Goal: Task Accomplishment & Management: Use online tool/utility

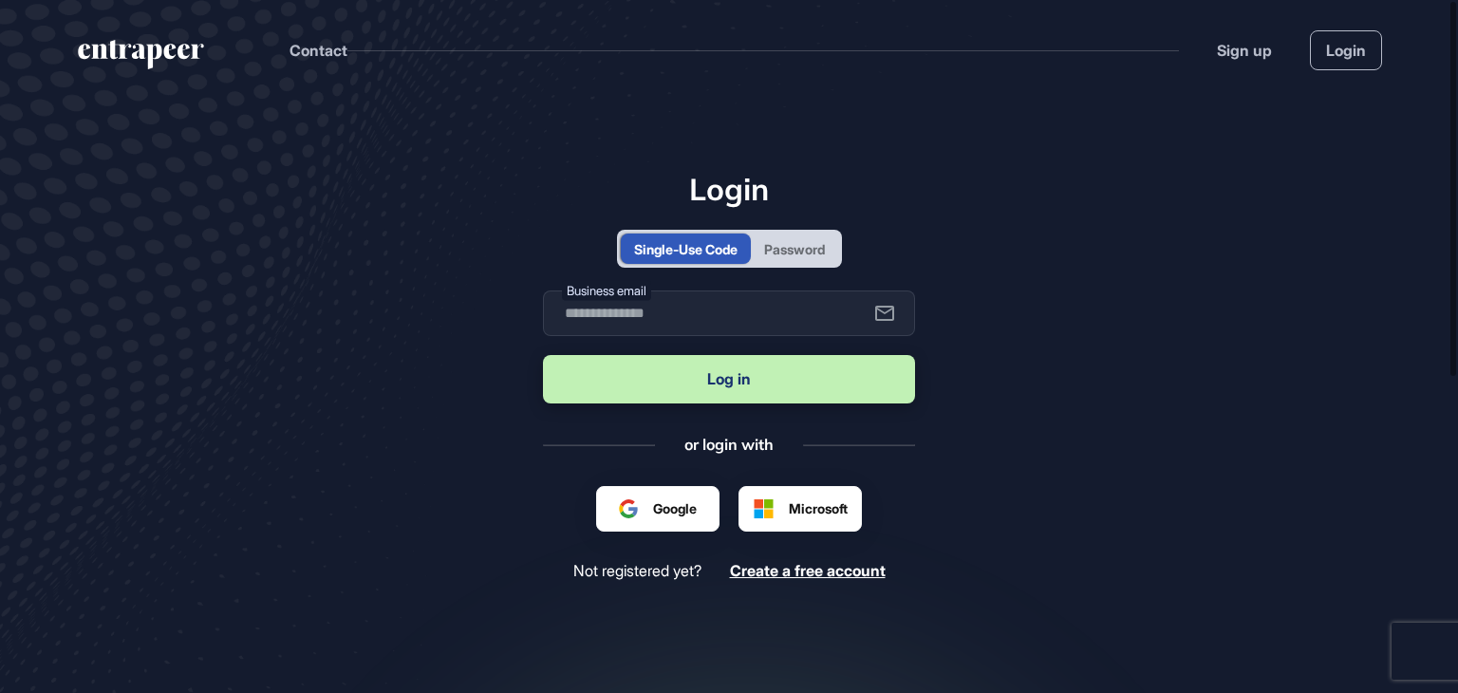
type input "**********"
click at [770, 376] on button "Log in" at bounding box center [729, 379] width 372 height 48
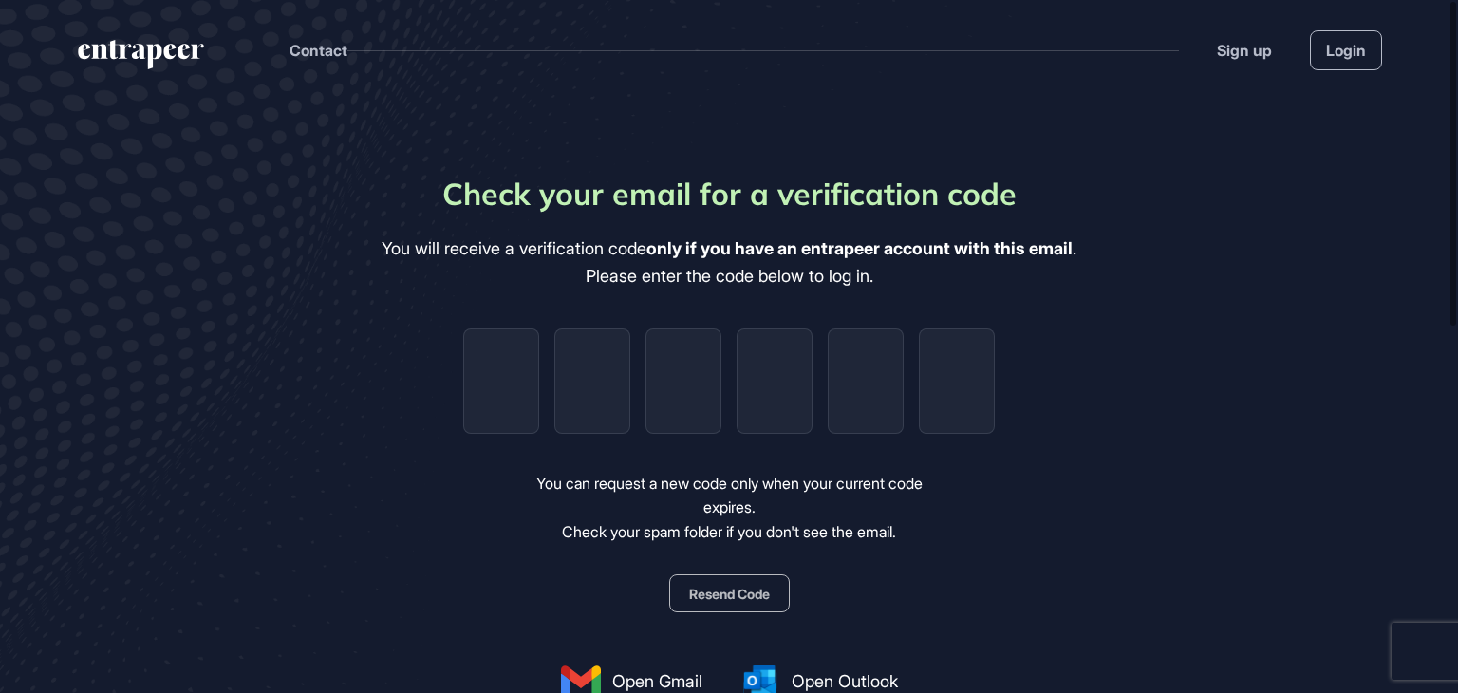
click at [786, 247] on b "only if you have an entrapeer account with this email" at bounding box center [859, 248] width 426 height 20
click at [463, 365] on input "tel" at bounding box center [501, 380] width 76 height 105
click at [511, 384] on input "tel" at bounding box center [501, 380] width 76 height 105
type input "*"
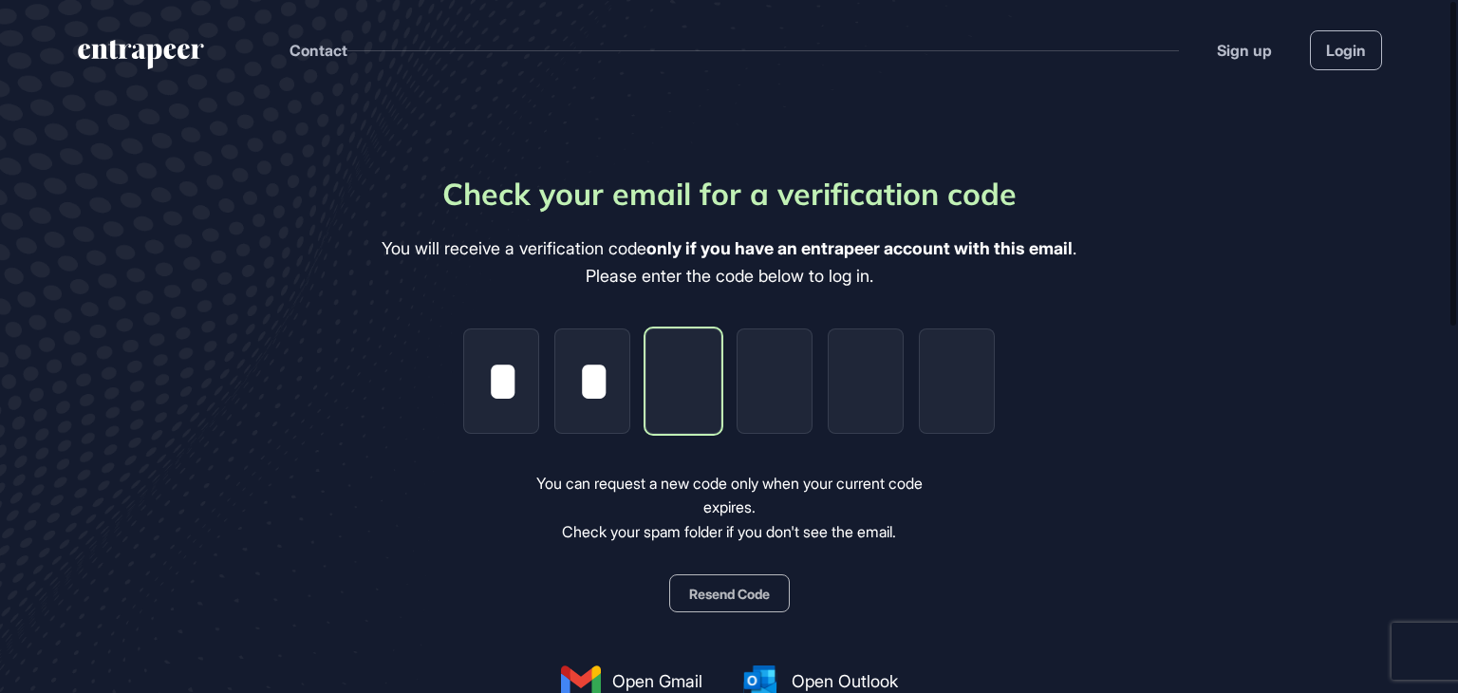
type input "*"
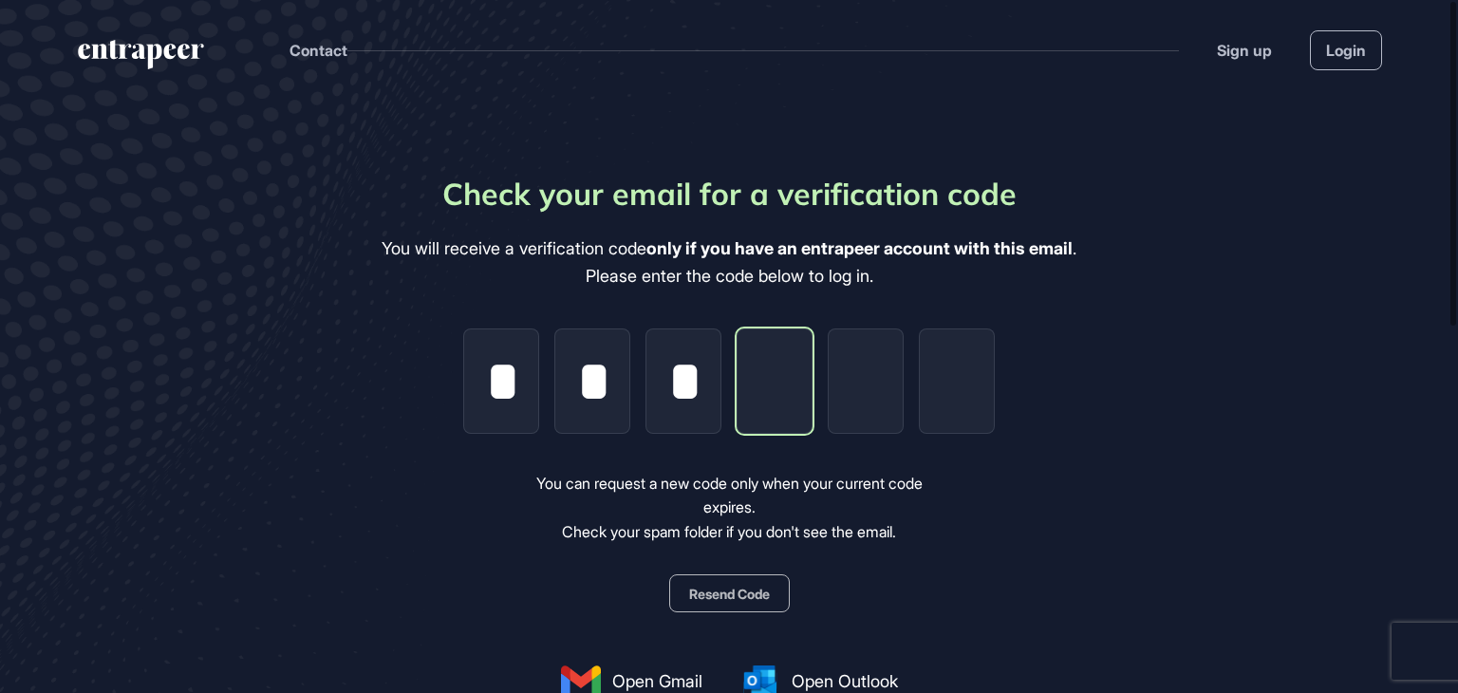
type input "*"
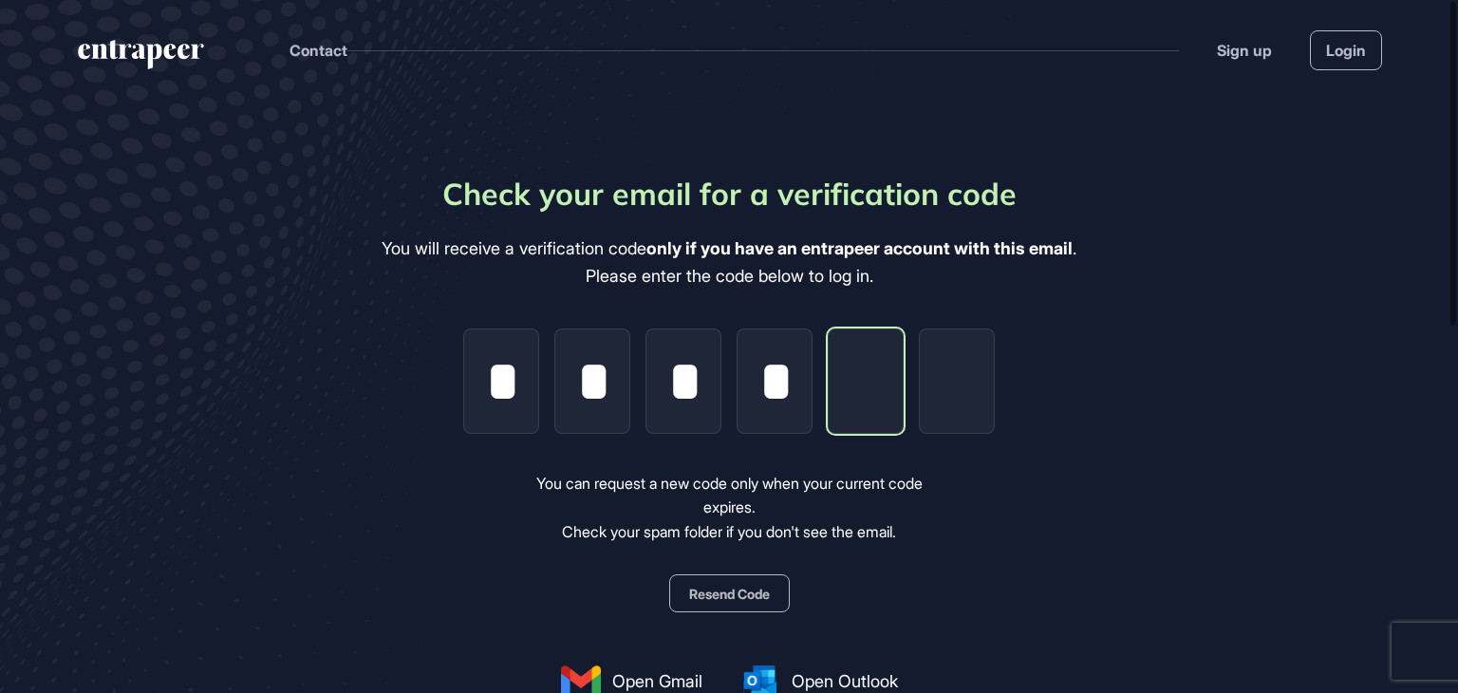
type input "*"
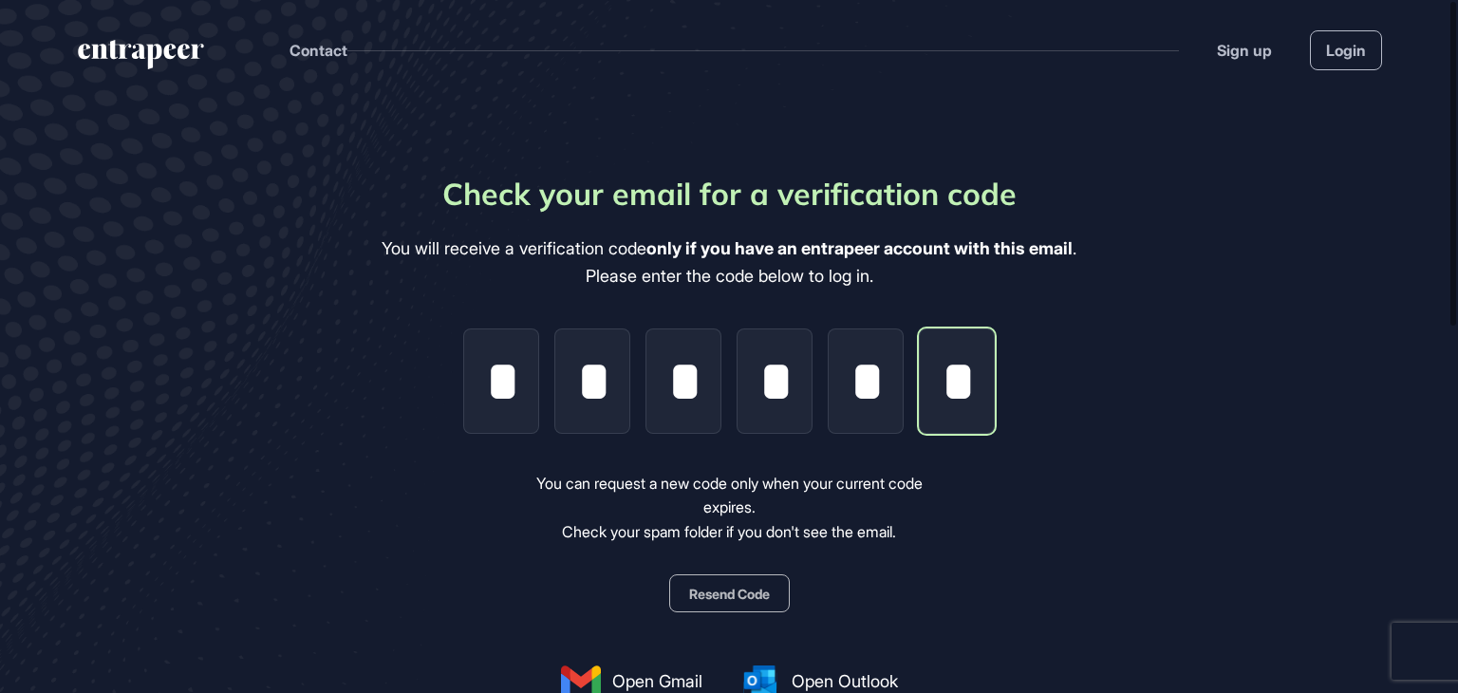
scroll to position [0, 3]
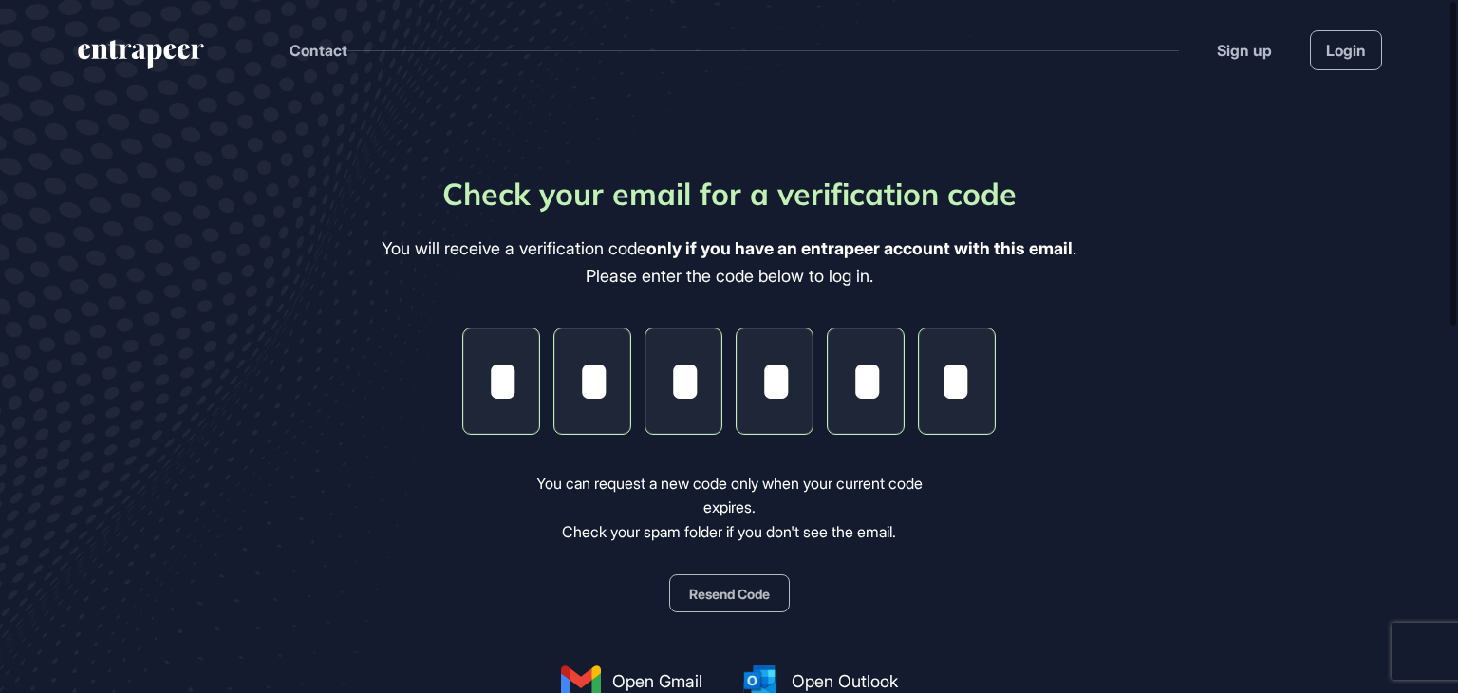
type input "*"
click at [1210, 343] on main "Check your email for a verification code You will receive a verification code o…" at bounding box center [729, 558] width 1458 height 917
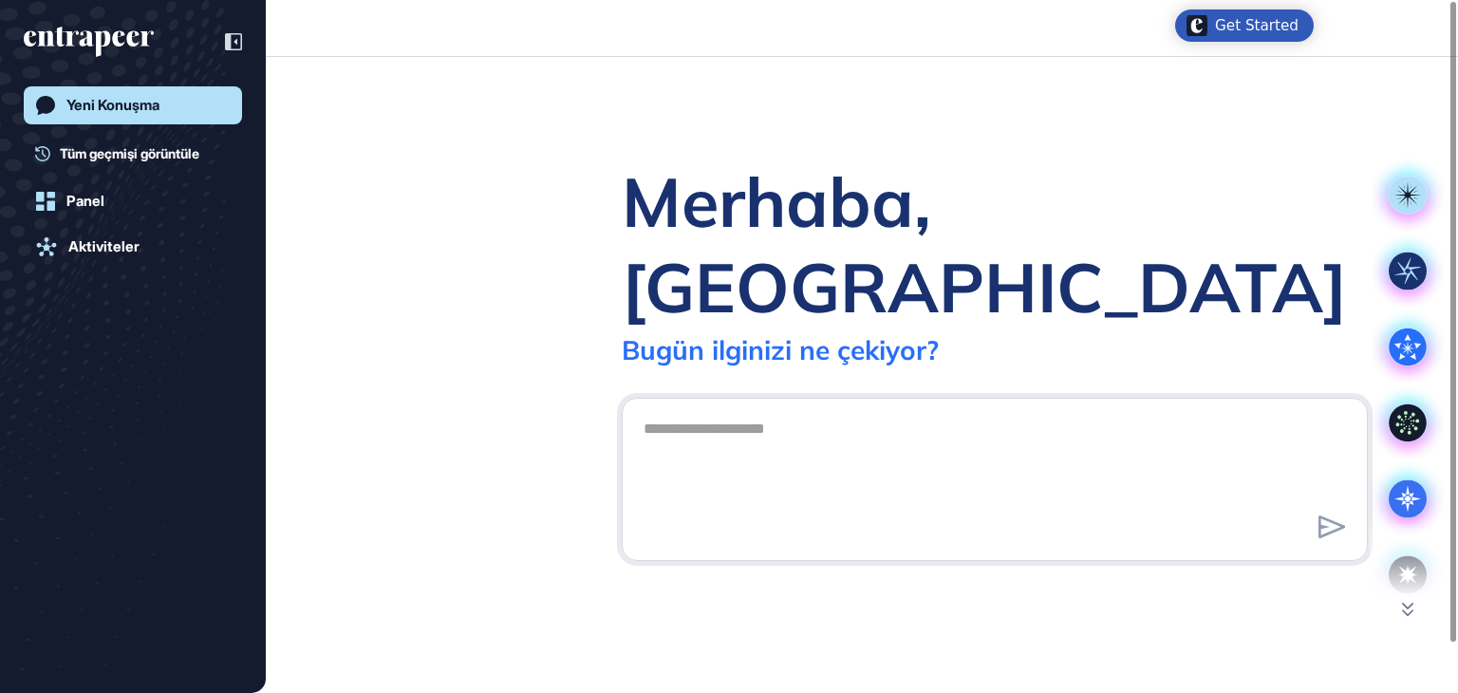
click at [972, 398] on div at bounding box center [995, 479] width 746 height 163
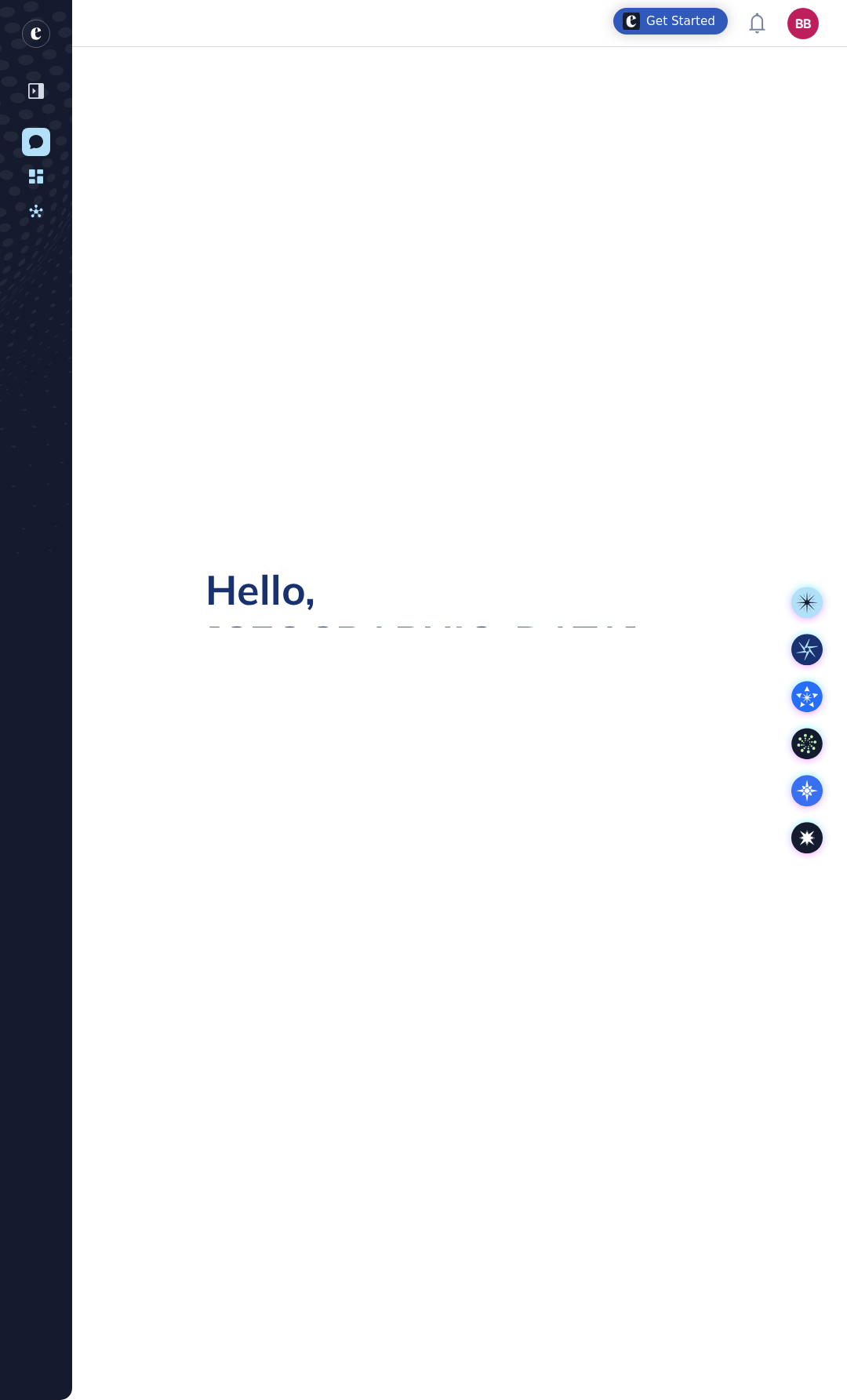
scroll to position [1400, 847]
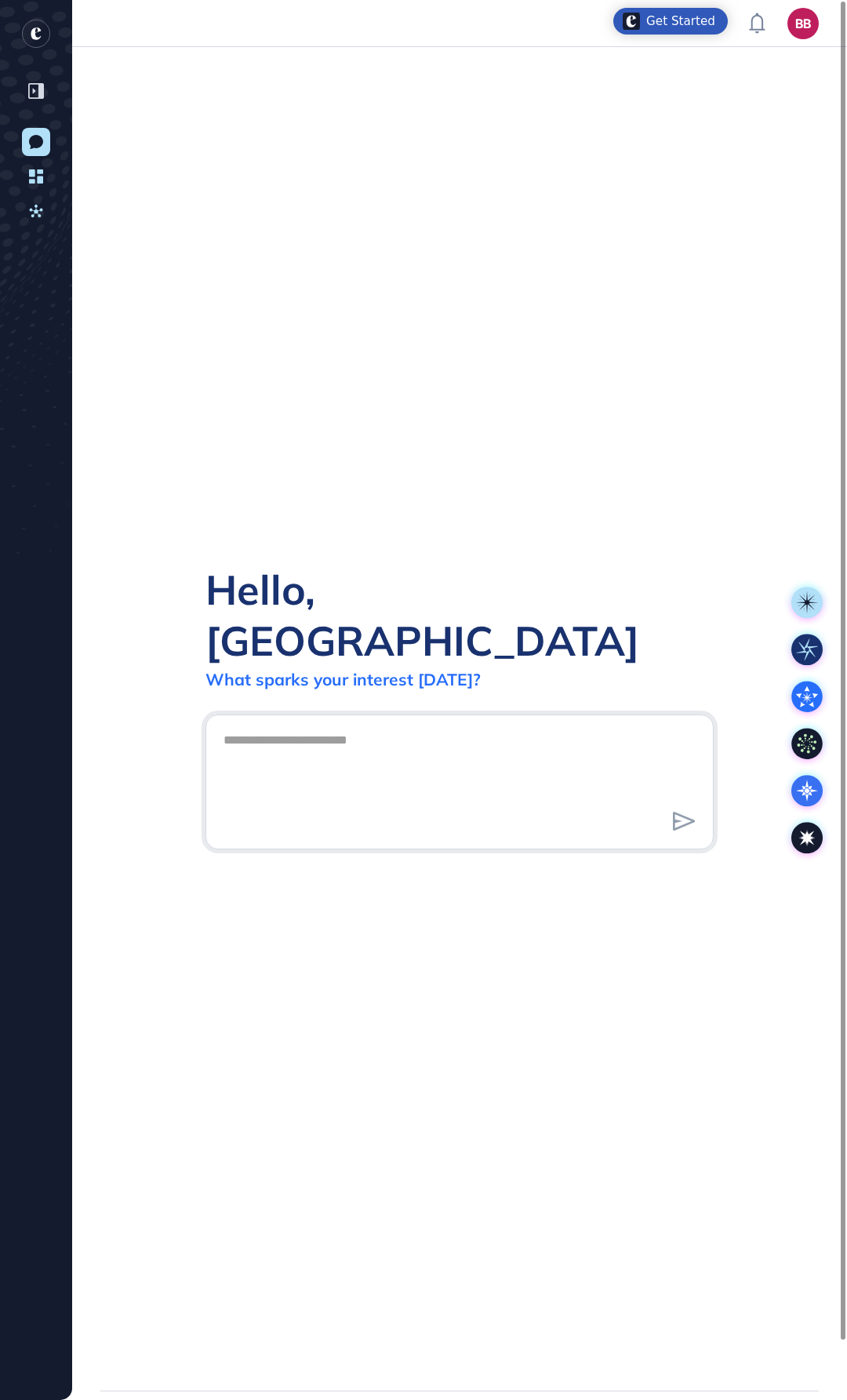
click at [42, 31] on rect "entrapeer-logo" at bounding box center [36, 34] width 28 height 28
click at [543, 410] on div "Hello, [PERSON_NAME] What sparks your interest [DATE]?" at bounding box center [459, 719] width 775 height 1344
click at [796, 572] on rect at bounding box center [807, 650] width 31 height 31
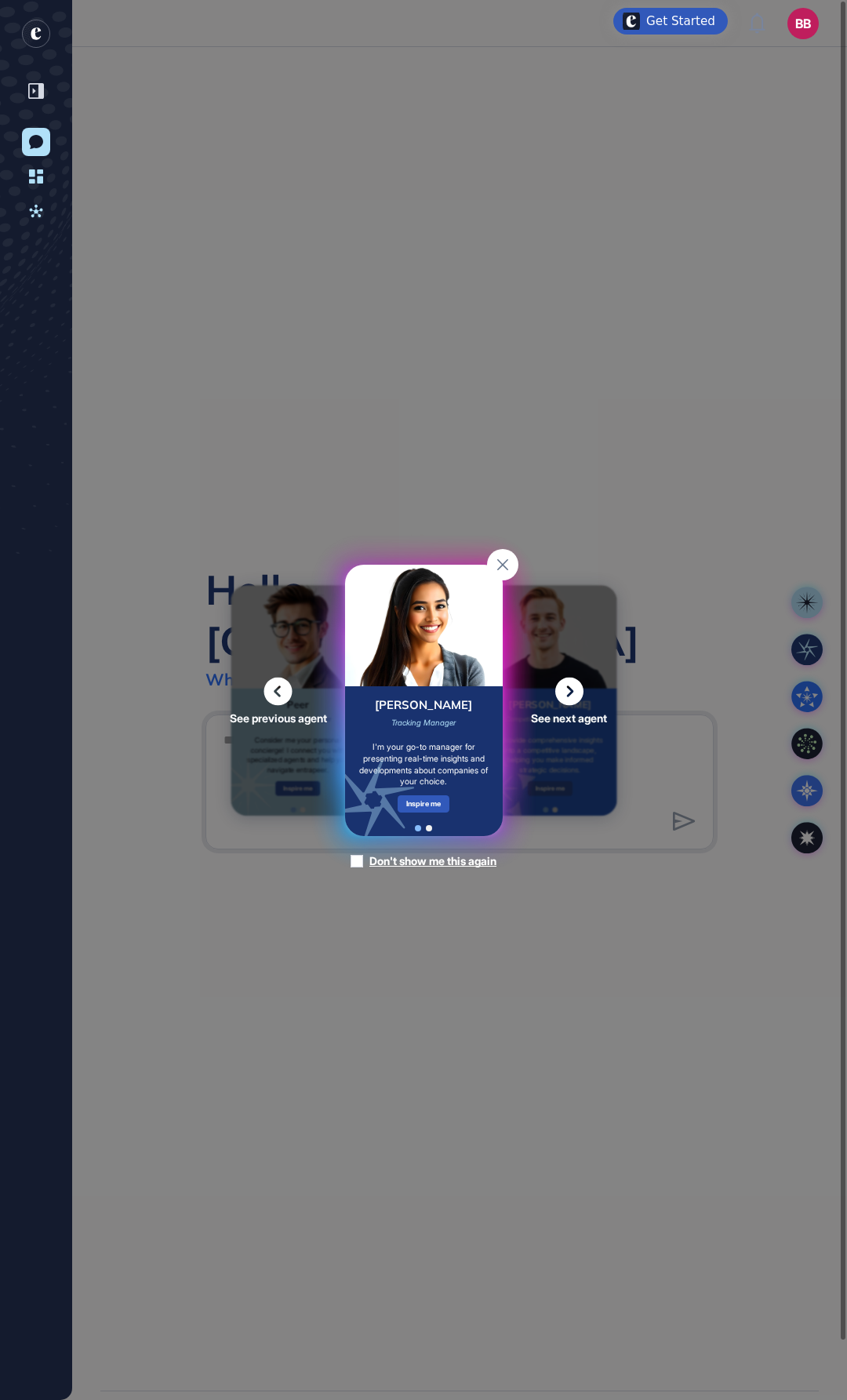
click at [278, 572] on icon at bounding box center [278, 691] width 28 height 28
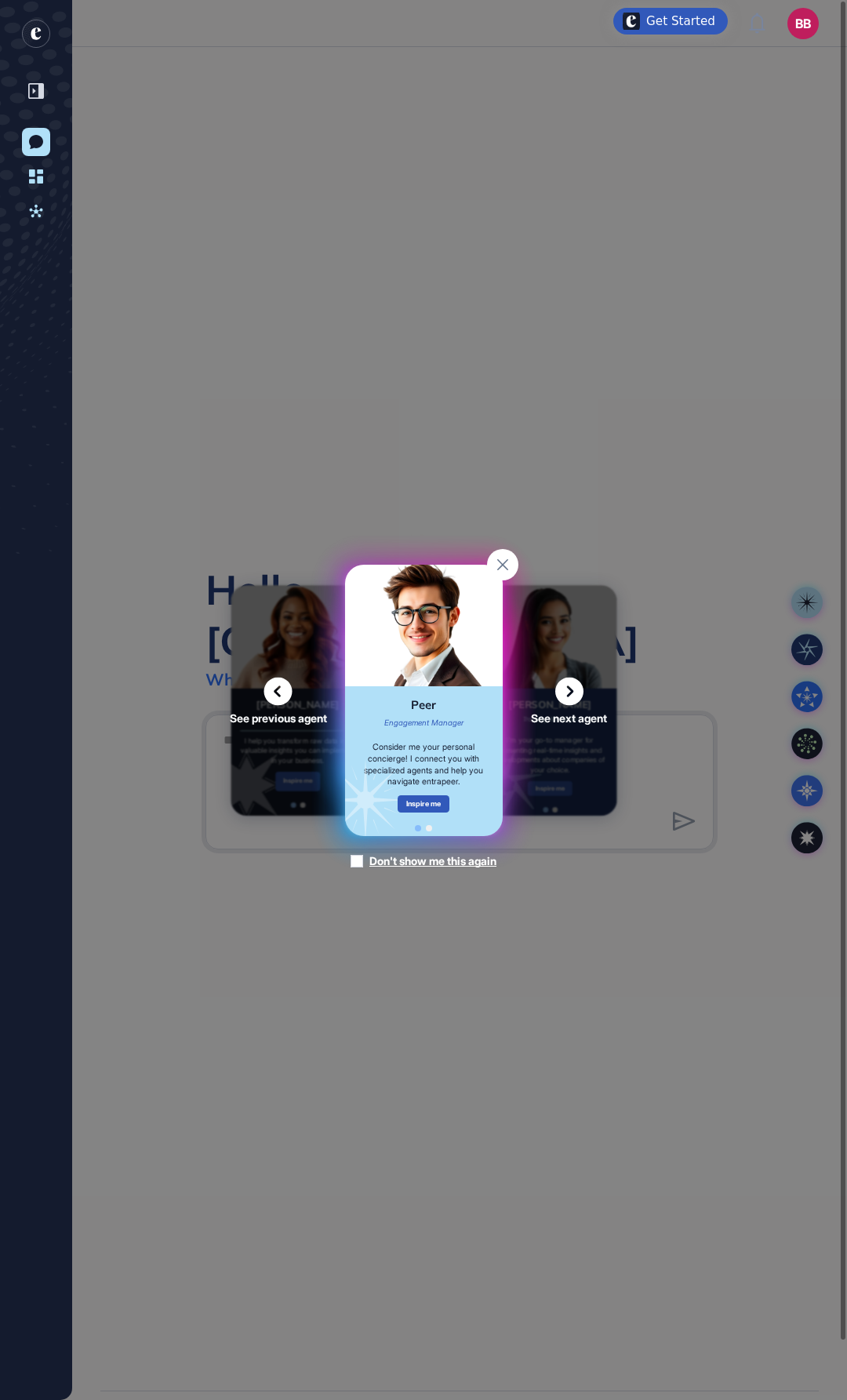
click at [286, 572] on icon at bounding box center [278, 691] width 28 height 28
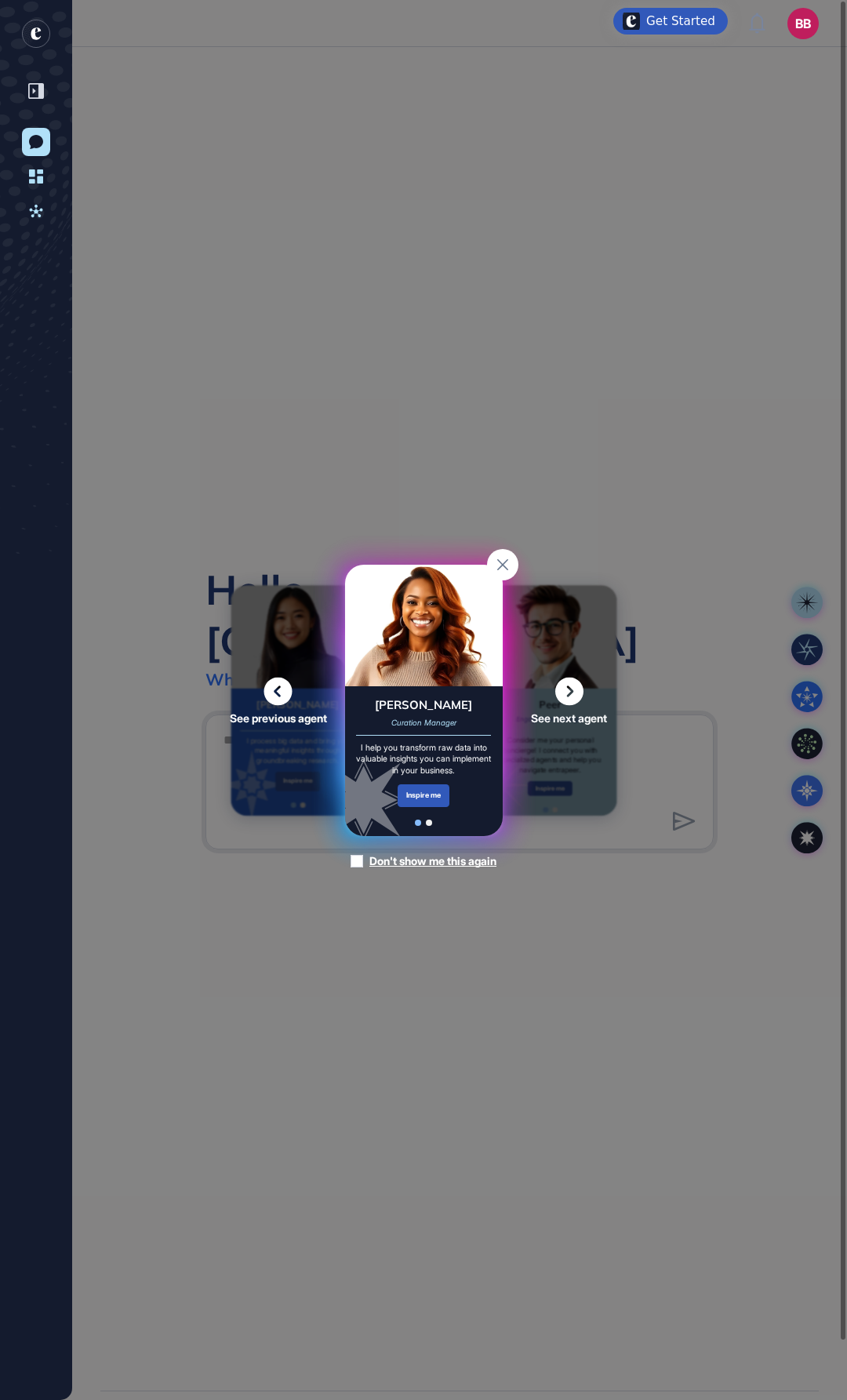
click at [286, 572] on icon at bounding box center [278, 691] width 28 height 28
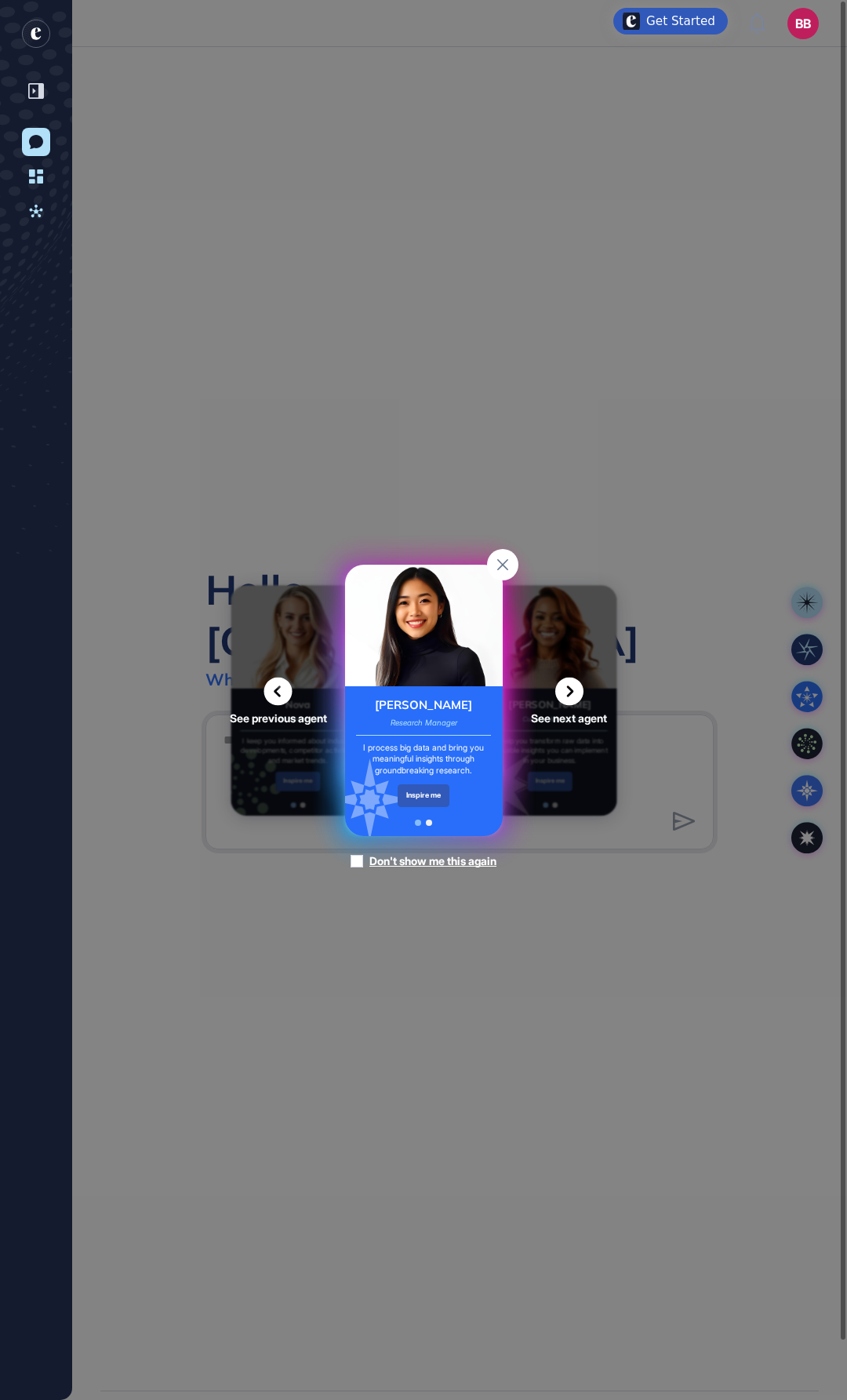
click at [287, 572] on icon at bounding box center [278, 691] width 28 height 28
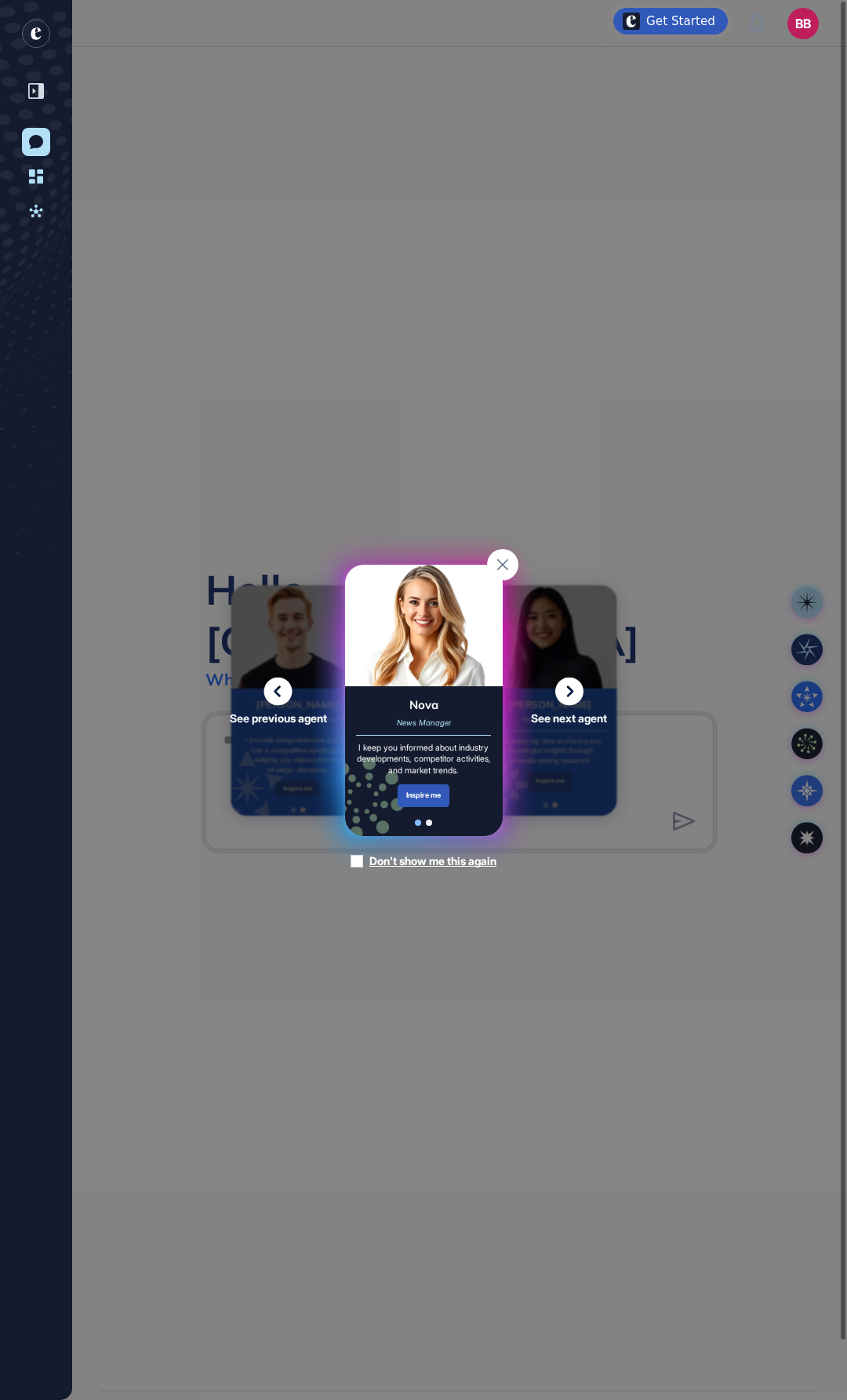
click at [564, 572] on icon at bounding box center [569, 691] width 28 height 28
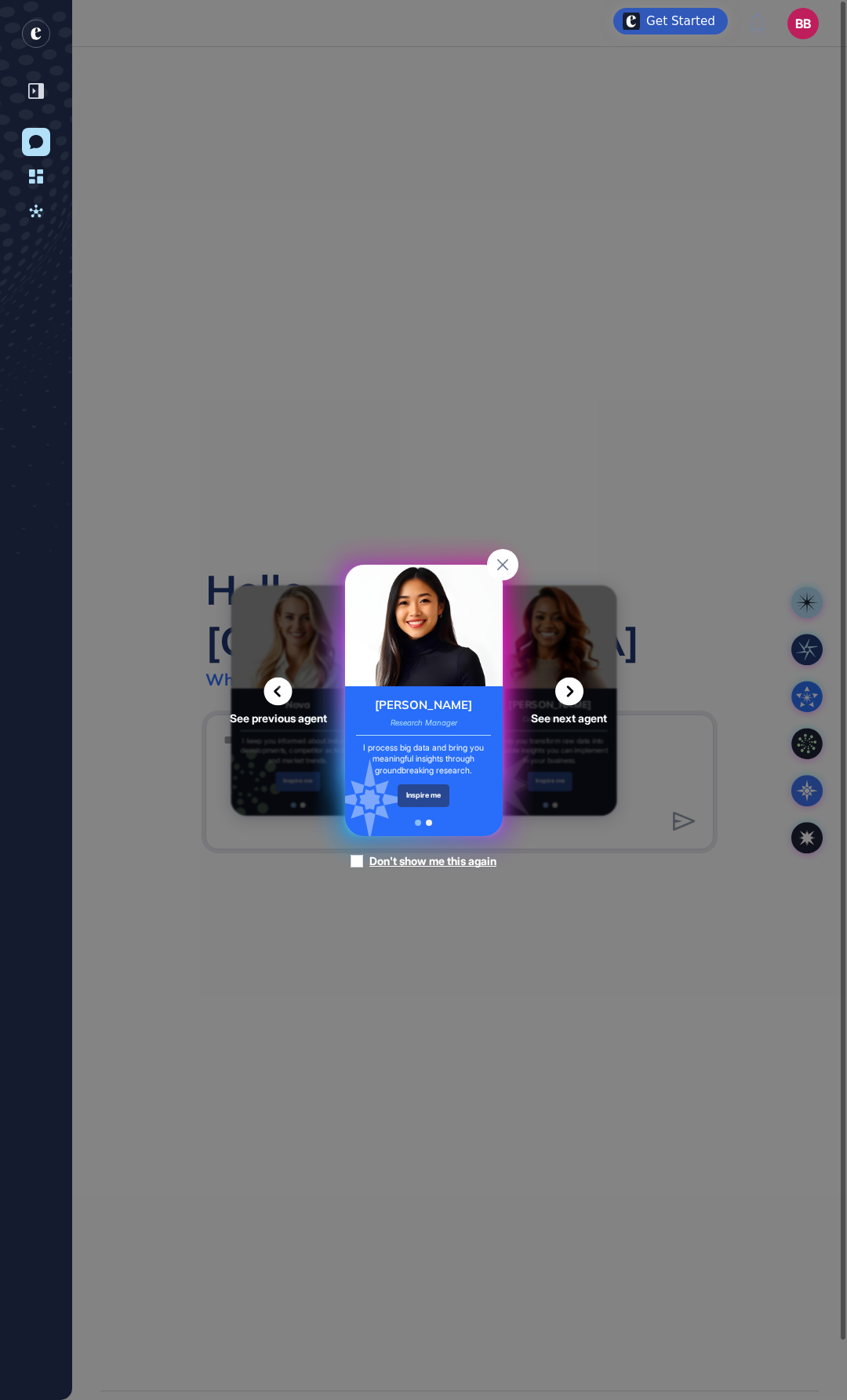
click at [431, 572] on div "Inspire me" at bounding box center [424, 796] width 53 height 23
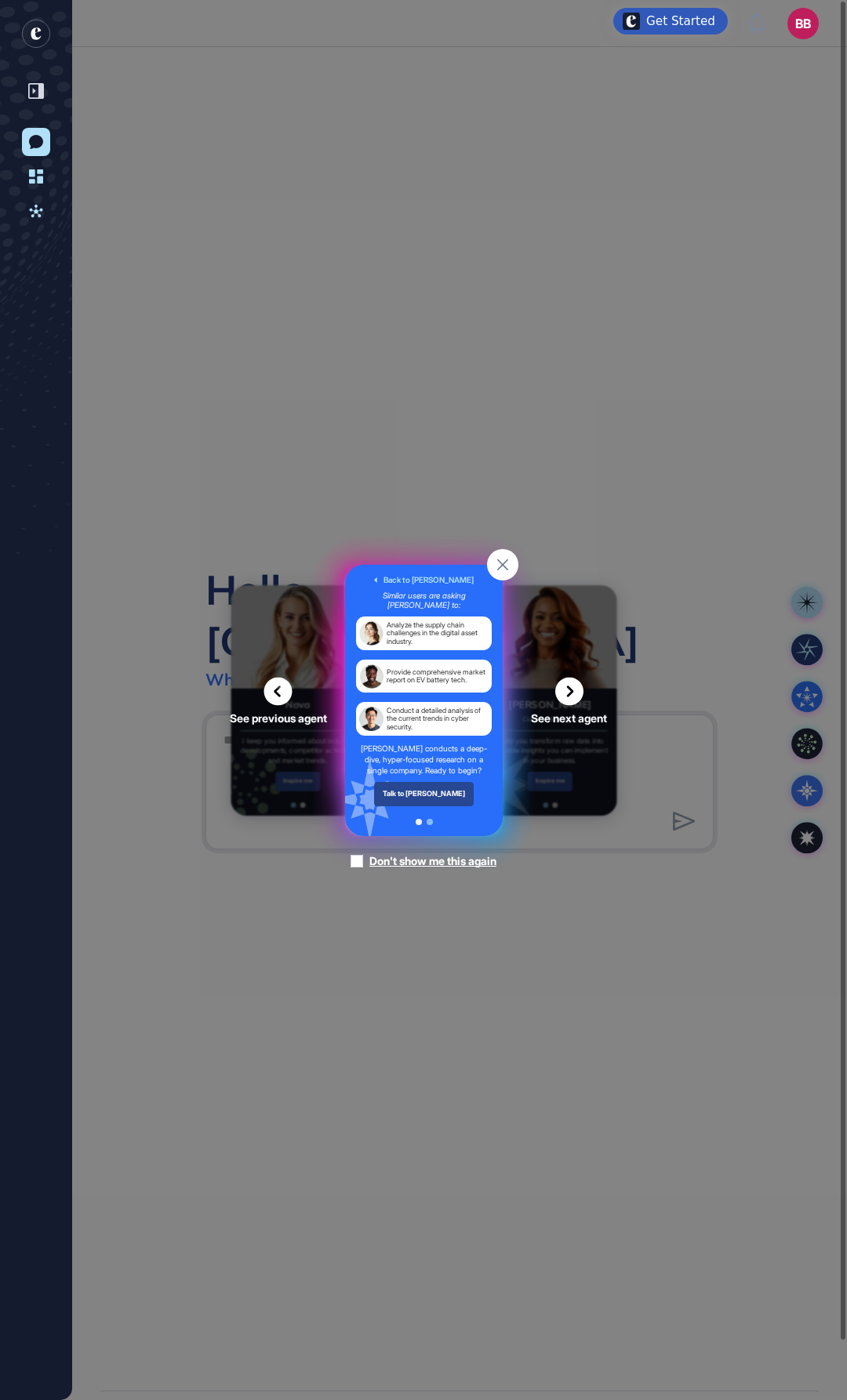
click at [440, 572] on div "Talk to [PERSON_NAME]" at bounding box center [424, 793] width 101 height 23
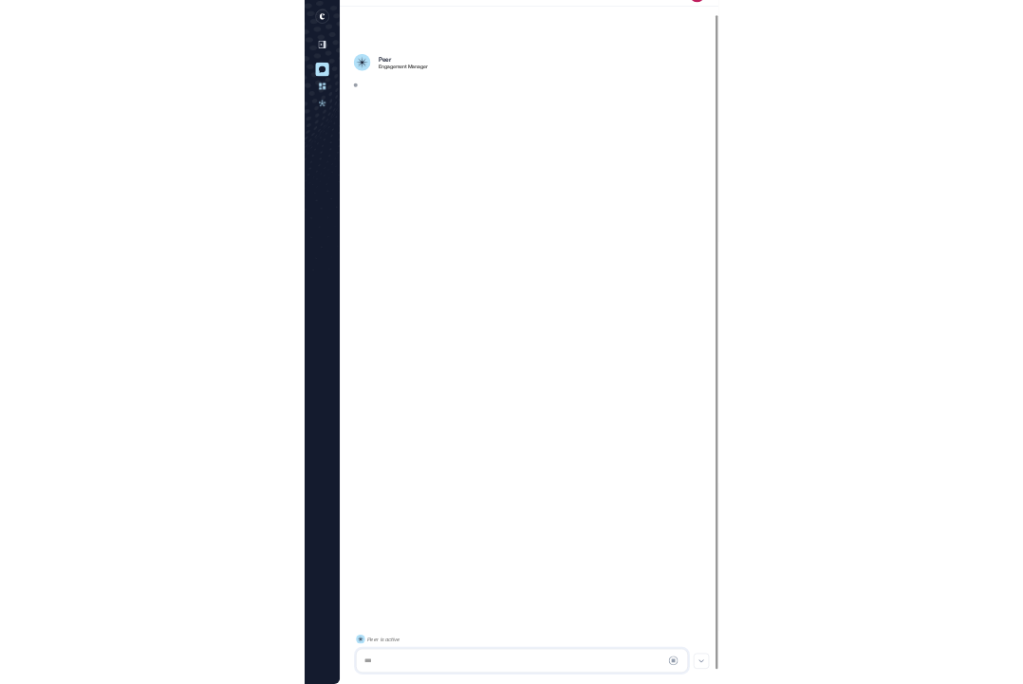
scroll to position [75, 0]
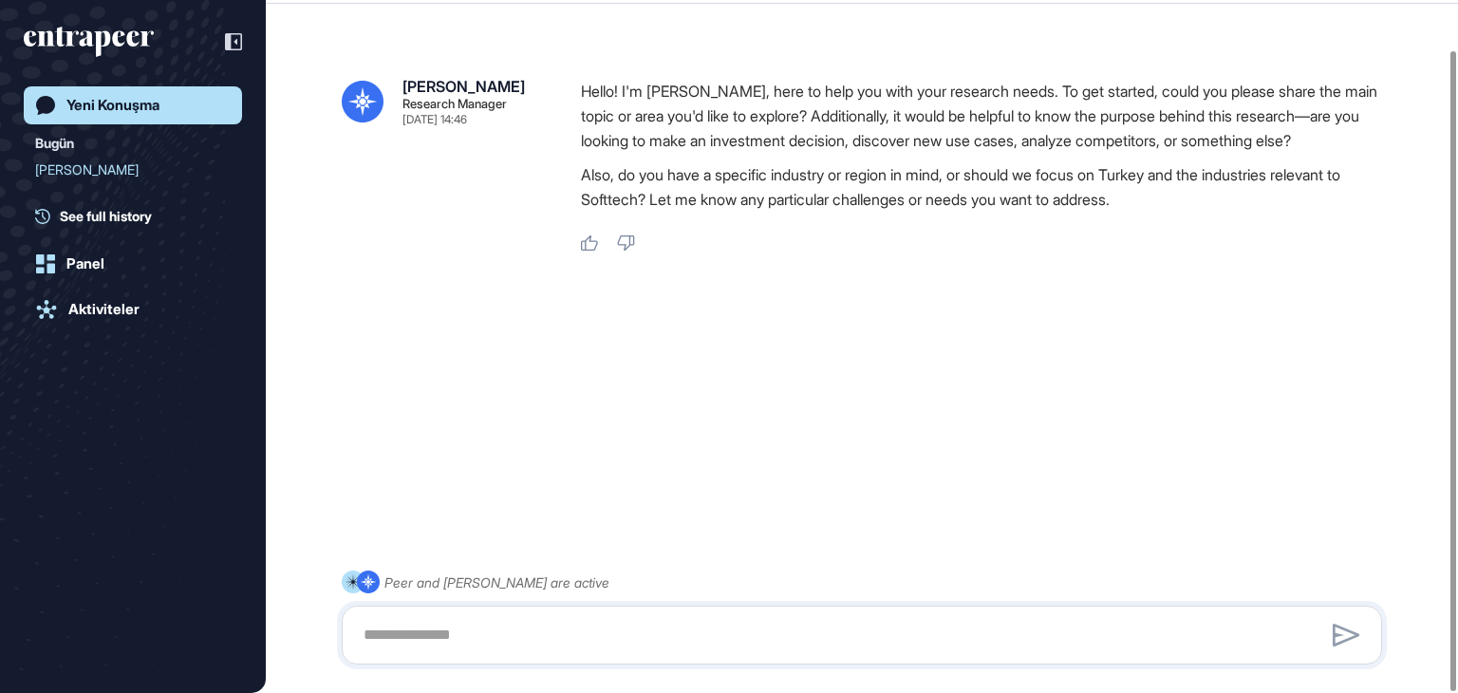
scroll to position [692, 1458]
